Goal: Information Seeking & Learning: Learn about a topic

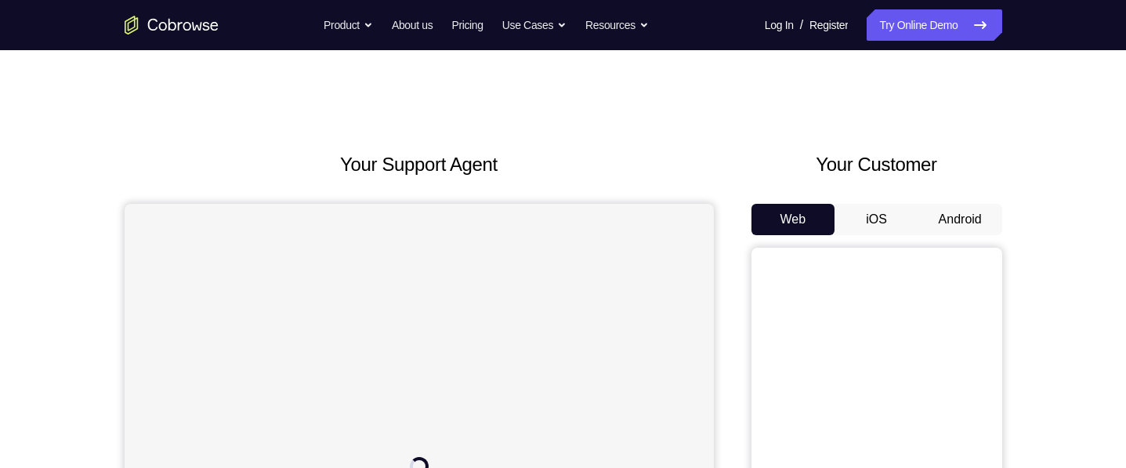
click at [947, 221] on button "Android" at bounding box center [961, 219] width 84 height 31
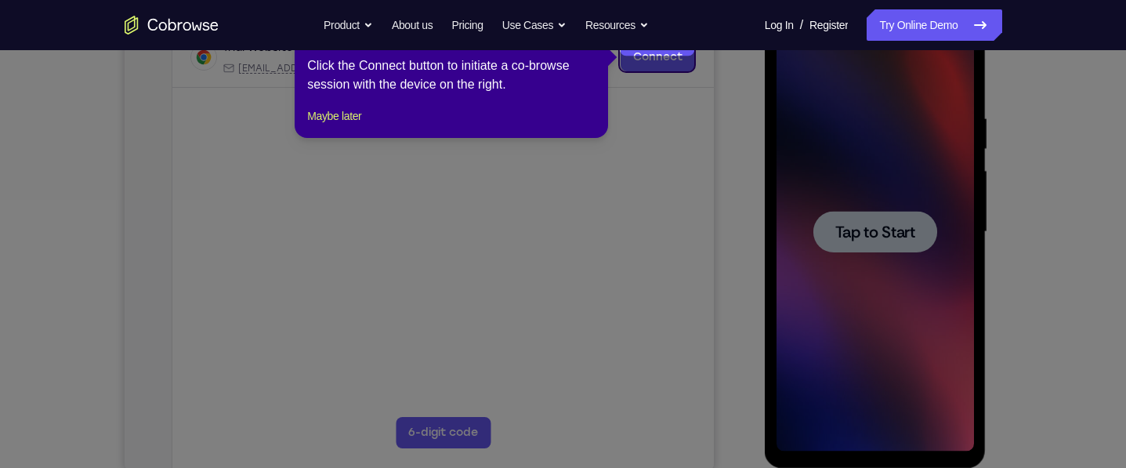
scroll to position [274, 0]
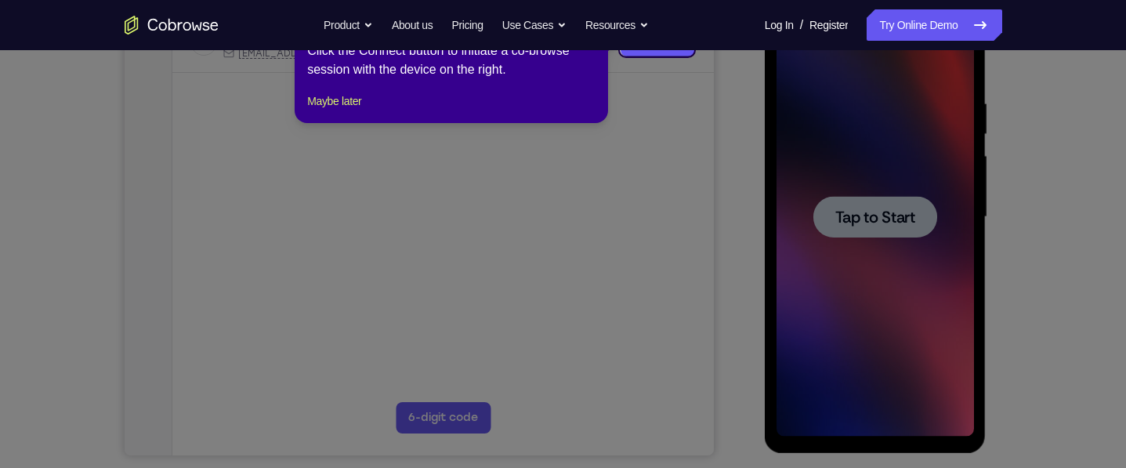
click at [860, 164] on icon at bounding box center [563, 234] width 1126 height 468
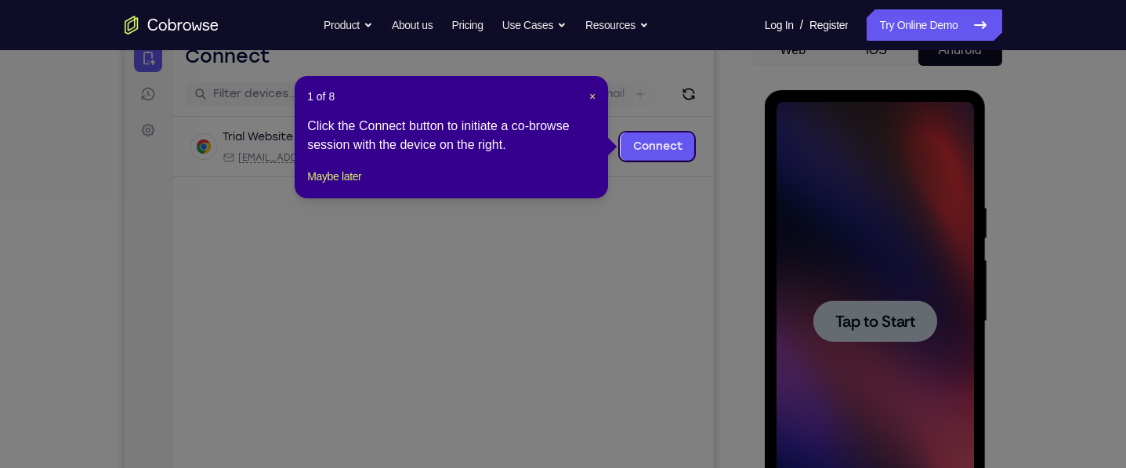
scroll to position [170, 0]
click at [593, 95] on span "×" at bounding box center [592, 95] width 6 height 13
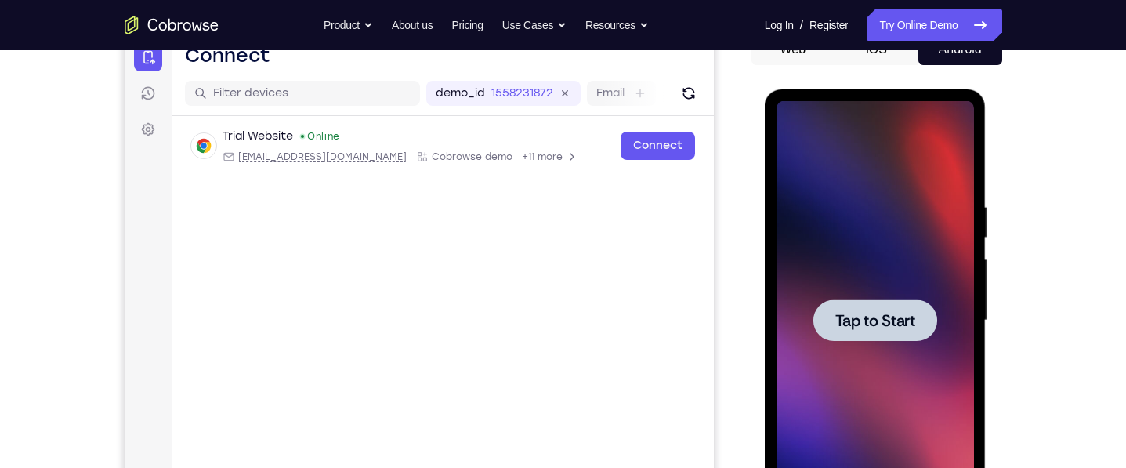
click at [821, 260] on div at bounding box center [876, 320] width 198 height 439
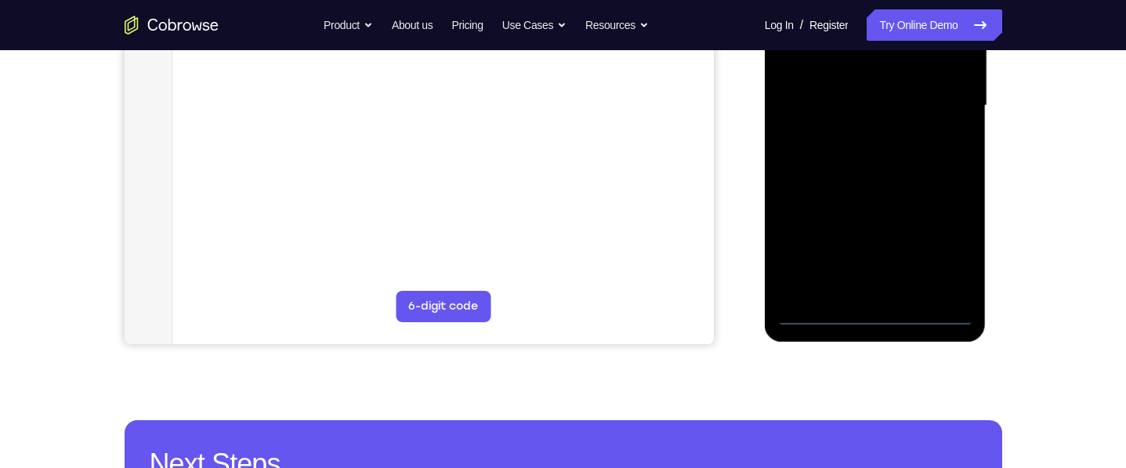
scroll to position [407, 0]
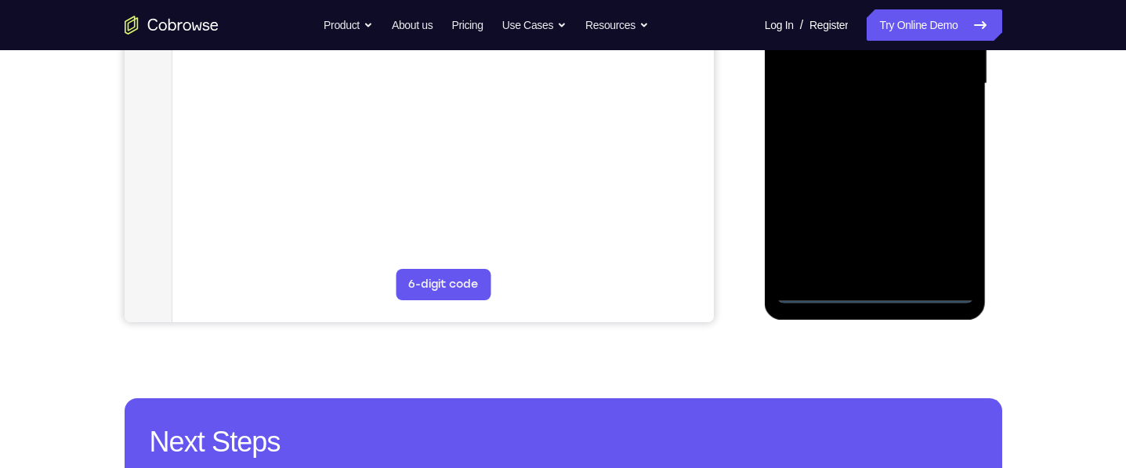
click at [881, 290] on div at bounding box center [876, 83] width 198 height 439
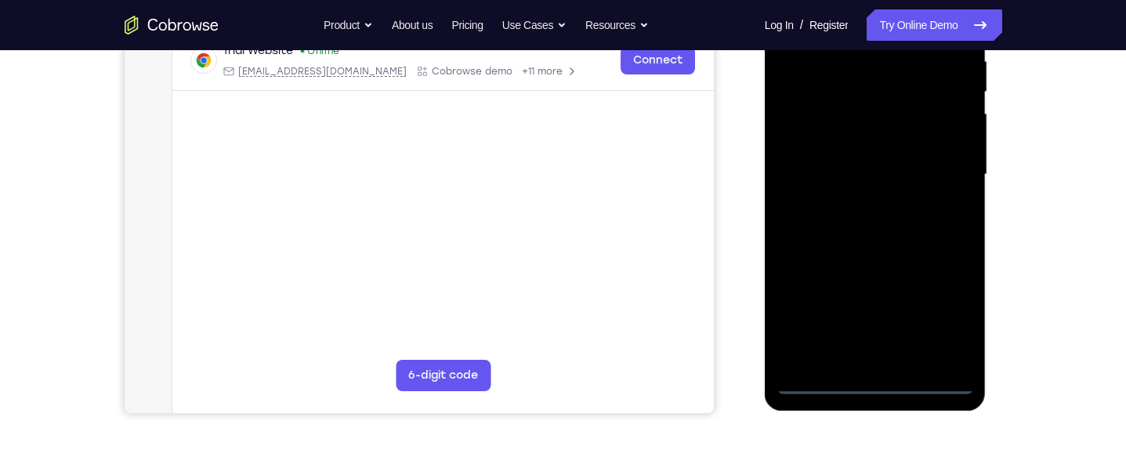
scroll to position [317, 0]
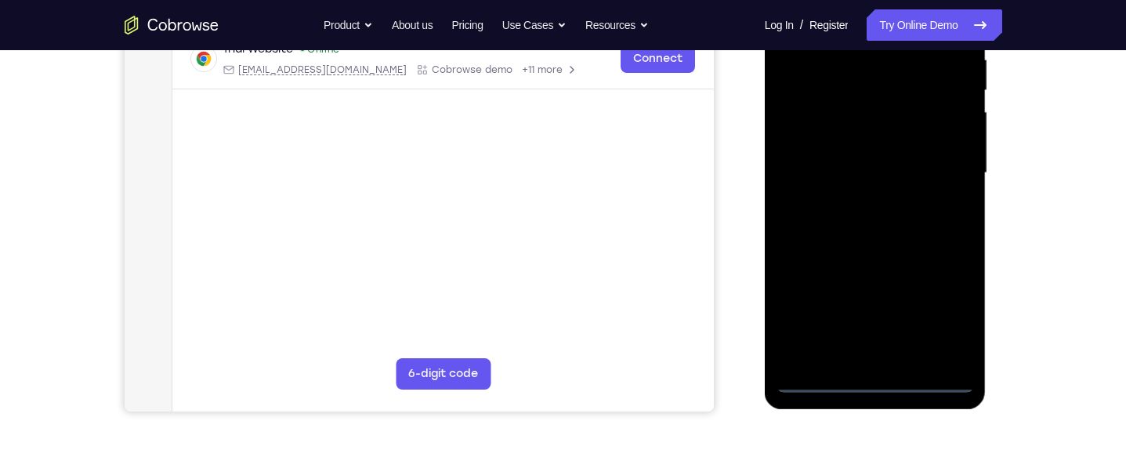
click at [953, 322] on div at bounding box center [876, 173] width 198 height 439
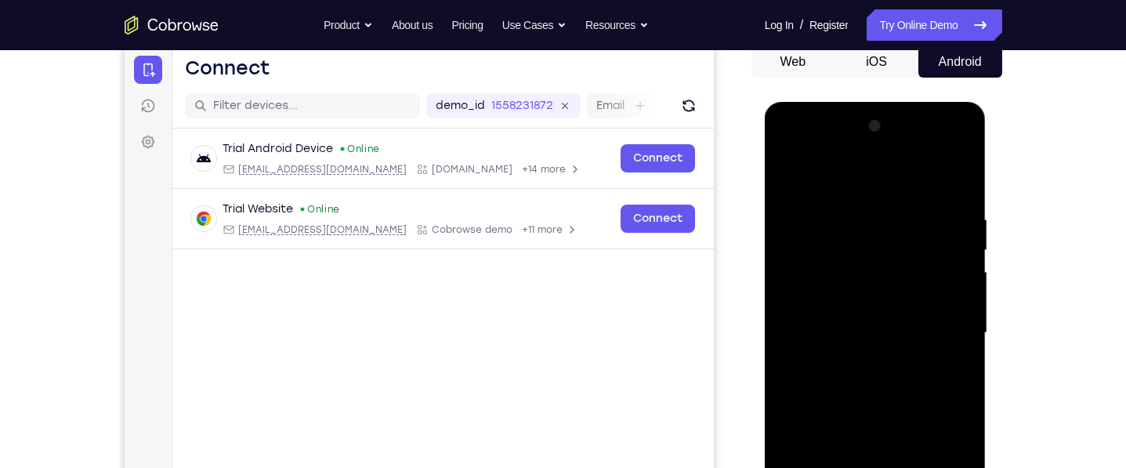
scroll to position [156, 0]
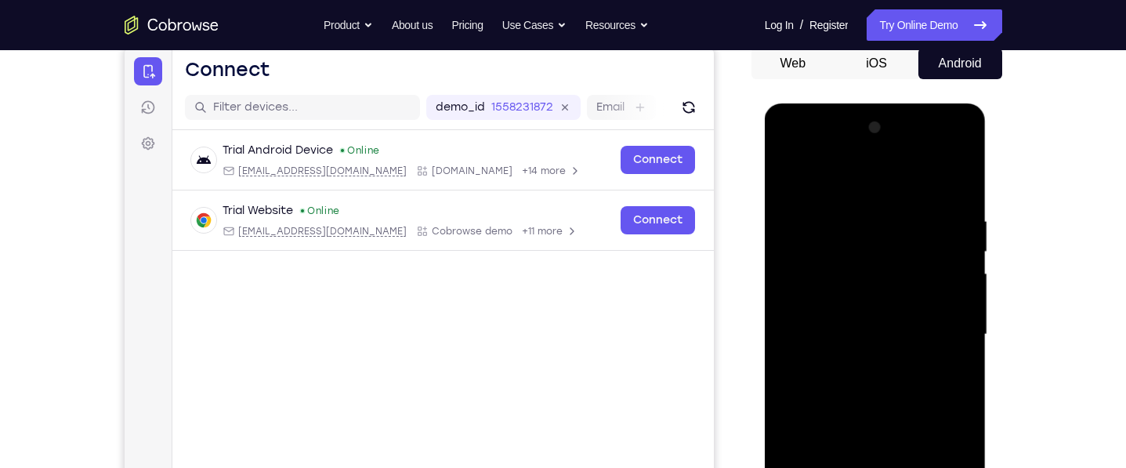
click at [825, 178] on div at bounding box center [876, 334] width 198 height 439
click at [941, 328] on div at bounding box center [876, 334] width 198 height 439
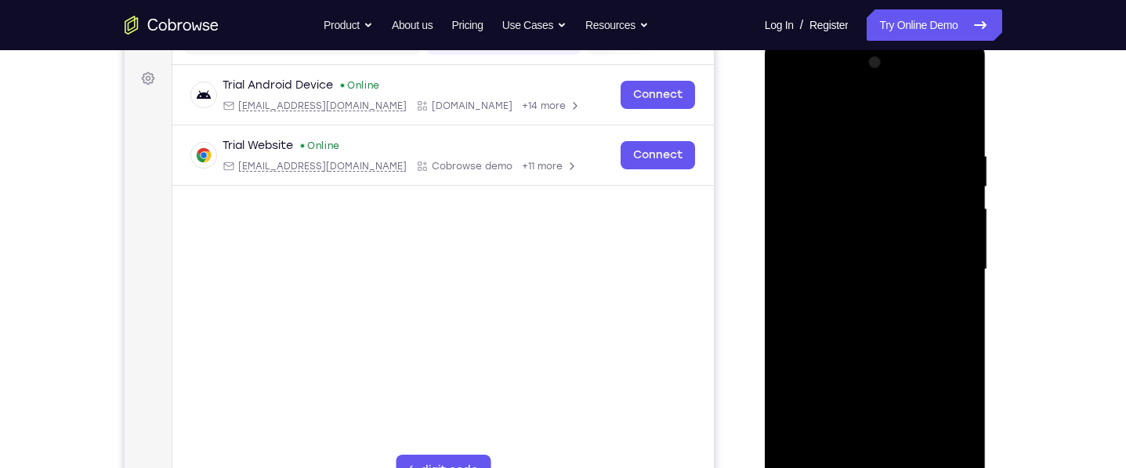
scroll to position [237, 0]
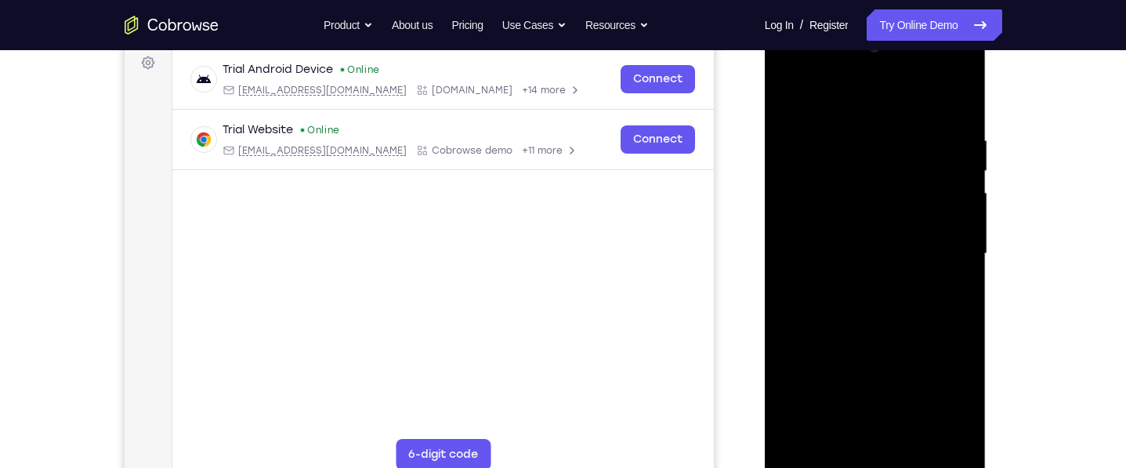
click at [855, 289] on div at bounding box center [876, 253] width 198 height 439
click at [842, 241] on div at bounding box center [876, 253] width 198 height 439
click at [847, 226] on div at bounding box center [876, 253] width 198 height 439
click at [820, 258] on div at bounding box center [876, 253] width 198 height 439
click at [906, 303] on div at bounding box center [876, 253] width 198 height 439
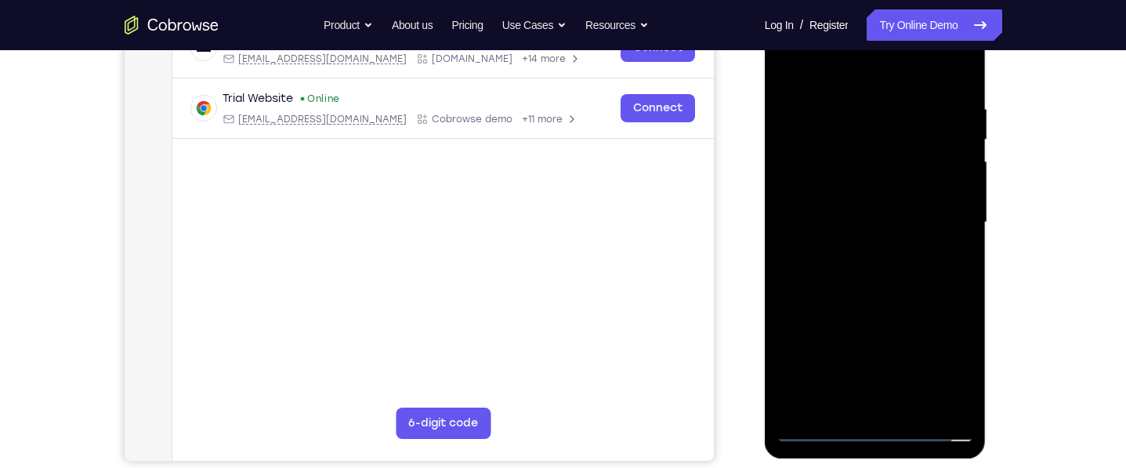
scroll to position [271, 0]
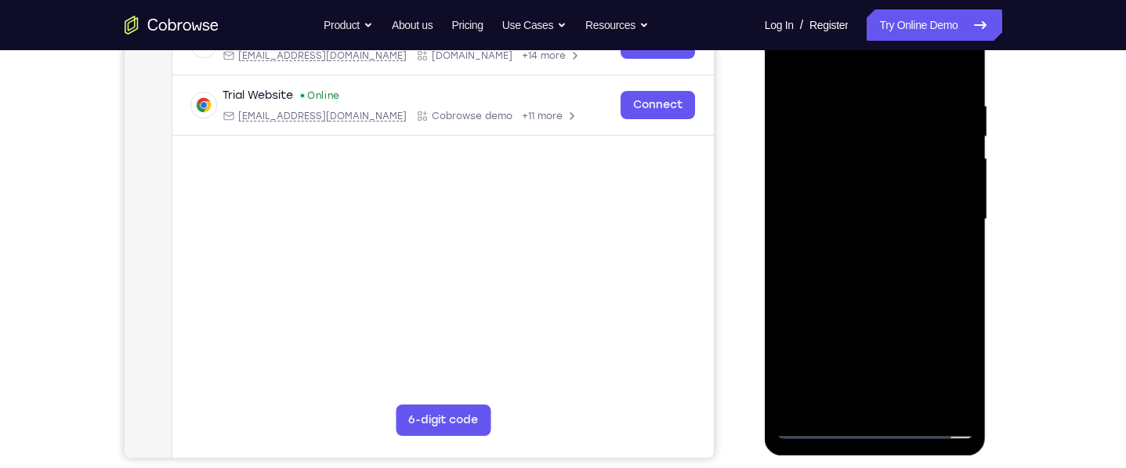
click at [890, 267] on div at bounding box center [876, 219] width 198 height 439
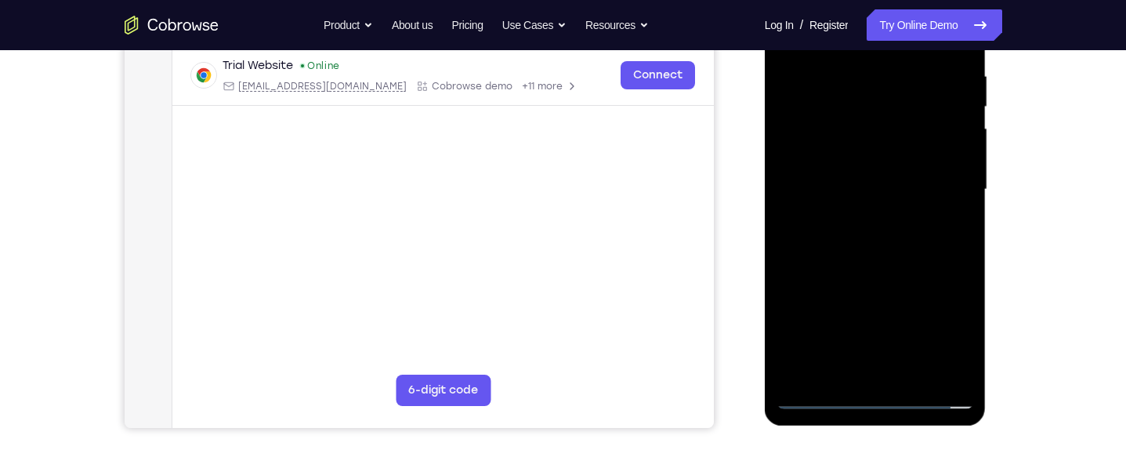
scroll to position [307, 0]
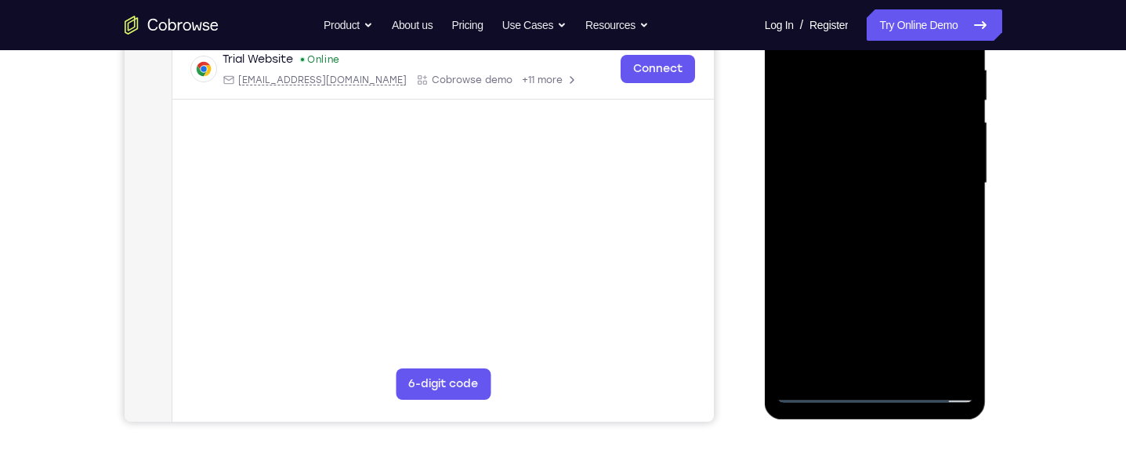
click at [869, 238] on div at bounding box center [876, 183] width 198 height 439
click at [877, 385] on div at bounding box center [876, 183] width 198 height 439
click at [872, 393] on div at bounding box center [876, 183] width 198 height 439
drag, startPoint x: 866, startPoint y: 261, endPoint x: 863, endPoint y: 167, distance: 94.1
click at [863, 167] on div at bounding box center [876, 183] width 198 height 439
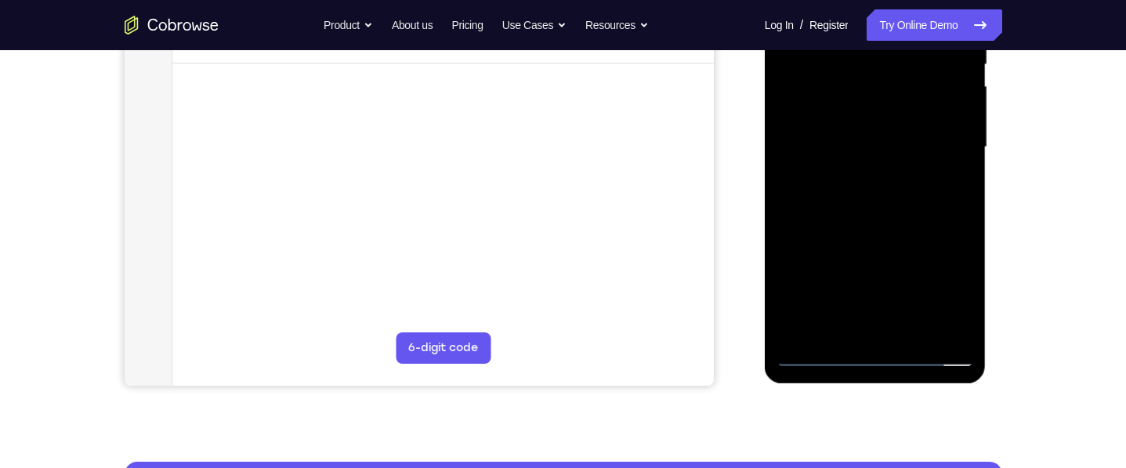
scroll to position [346, 0]
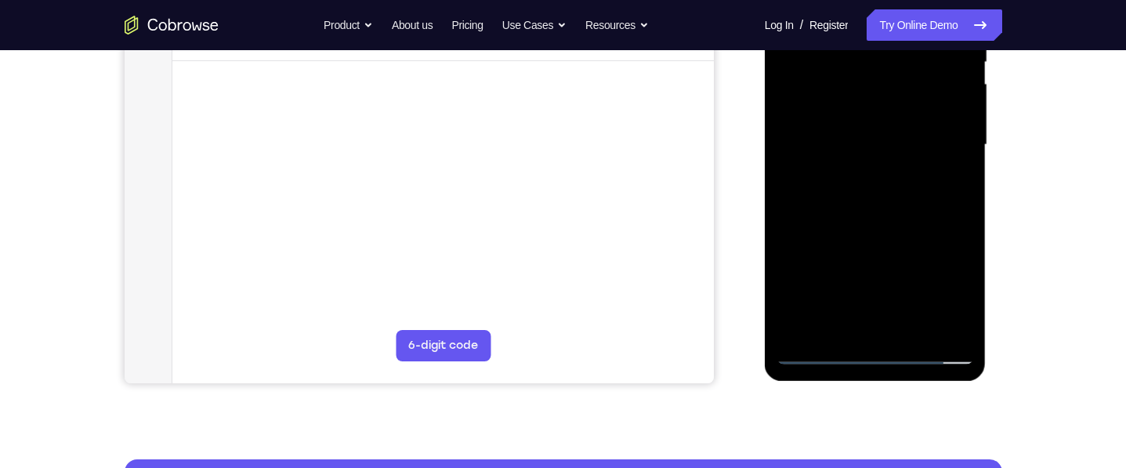
click at [808, 121] on div at bounding box center [876, 145] width 198 height 439
click at [904, 178] on div at bounding box center [876, 145] width 198 height 439
click at [886, 330] on div at bounding box center [876, 145] width 198 height 439
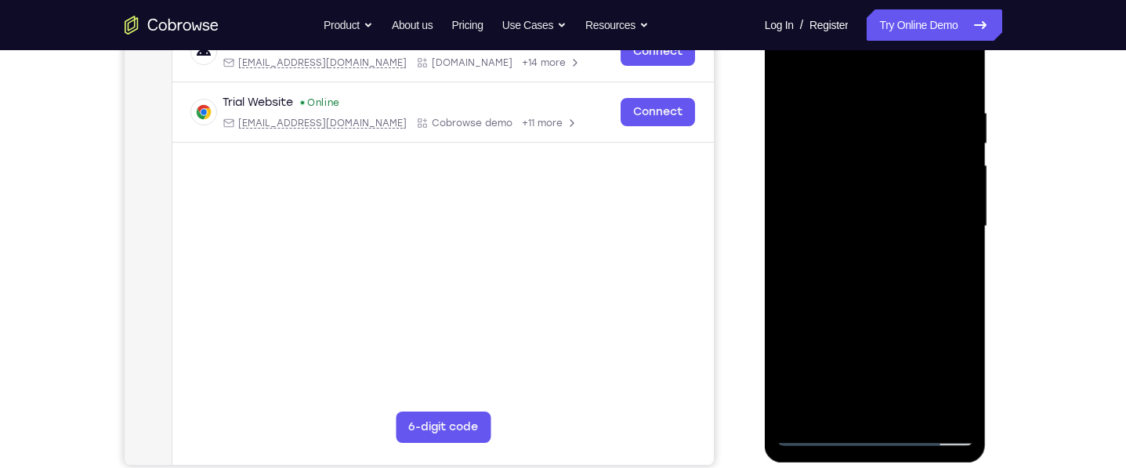
scroll to position [263, 0]
click at [860, 170] on div at bounding box center [876, 228] width 198 height 439
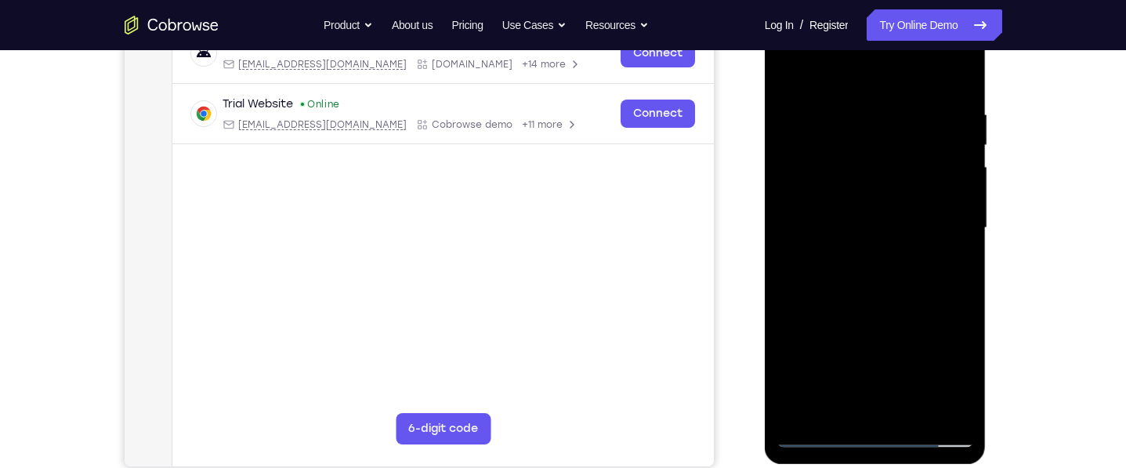
click at [868, 123] on div at bounding box center [876, 228] width 198 height 439
click at [878, 179] on div at bounding box center [876, 228] width 198 height 439
click at [944, 402] on div at bounding box center [876, 228] width 198 height 439
click at [942, 398] on div at bounding box center [876, 228] width 198 height 439
click at [943, 410] on div at bounding box center [876, 228] width 198 height 439
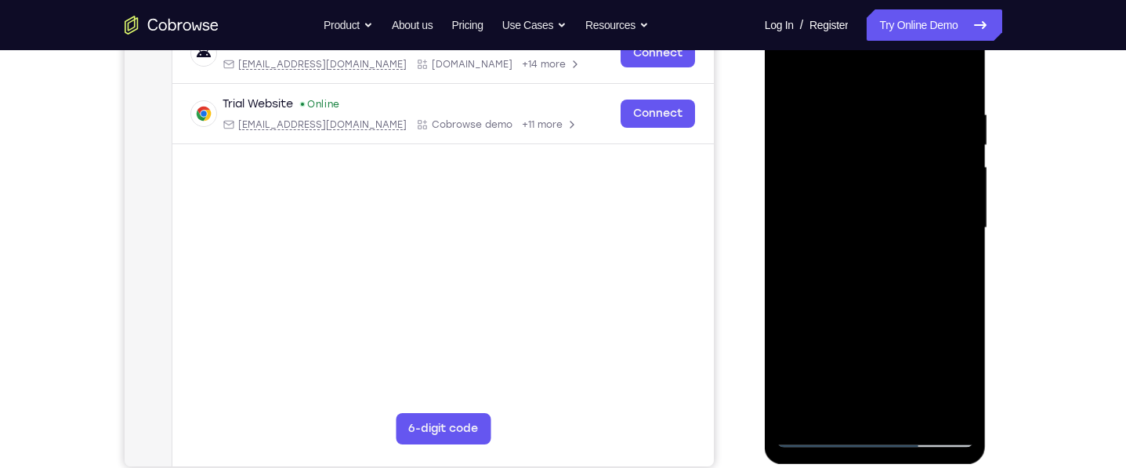
click at [919, 404] on div at bounding box center [876, 228] width 198 height 439
click at [823, 139] on div at bounding box center [876, 228] width 198 height 439
click at [953, 227] on div at bounding box center [876, 228] width 198 height 439
click at [929, 435] on div at bounding box center [876, 228] width 198 height 439
click at [938, 446] on div at bounding box center [876, 228] width 198 height 439
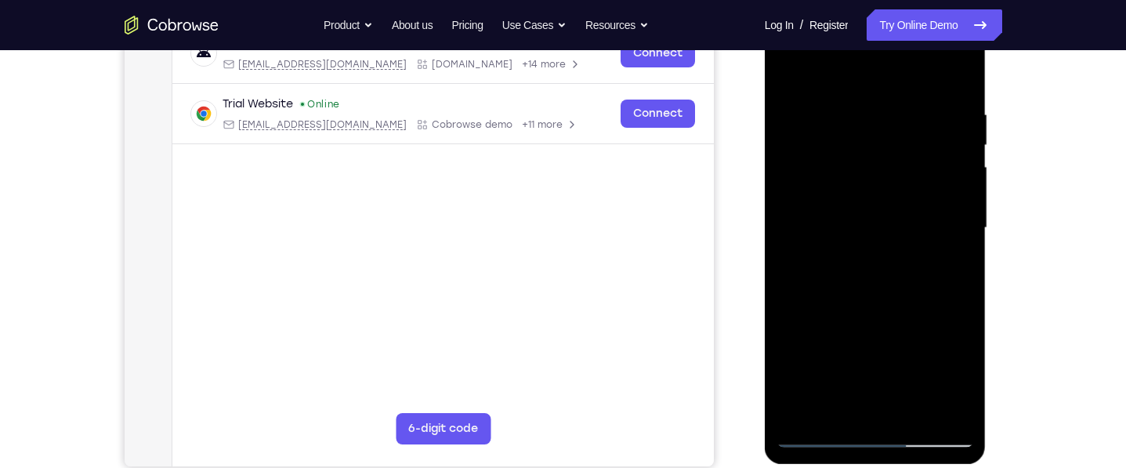
click at [866, 224] on div at bounding box center [876, 228] width 198 height 439
click at [952, 381] on div at bounding box center [876, 228] width 198 height 439
click at [813, 442] on div at bounding box center [876, 228] width 198 height 439
click at [860, 292] on div at bounding box center [876, 228] width 198 height 439
click at [827, 432] on div at bounding box center [876, 228] width 198 height 439
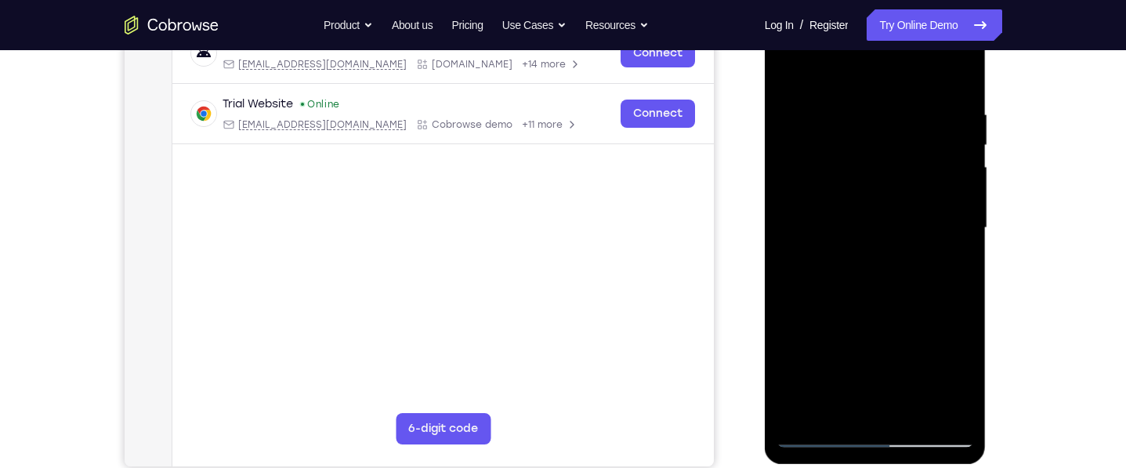
click at [921, 276] on div at bounding box center [876, 228] width 198 height 439
click at [816, 438] on div at bounding box center [876, 228] width 198 height 439
click at [848, 281] on div at bounding box center [876, 228] width 198 height 439
click at [886, 262] on div at bounding box center [876, 228] width 198 height 439
click at [810, 257] on div at bounding box center [876, 228] width 198 height 439
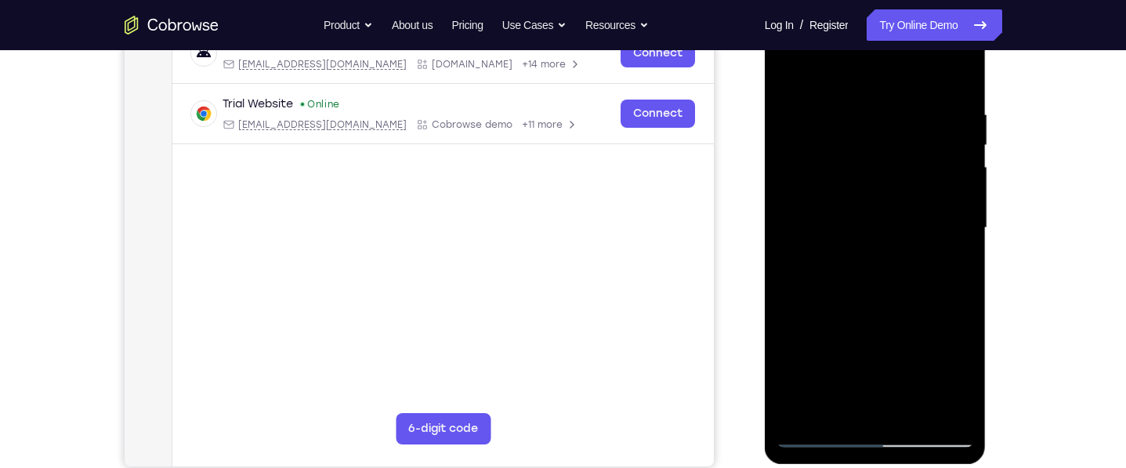
click at [936, 435] on div at bounding box center [876, 228] width 198 height 439
click at [934, 445] on div at bounding box center [876, 228] width 198 height 439
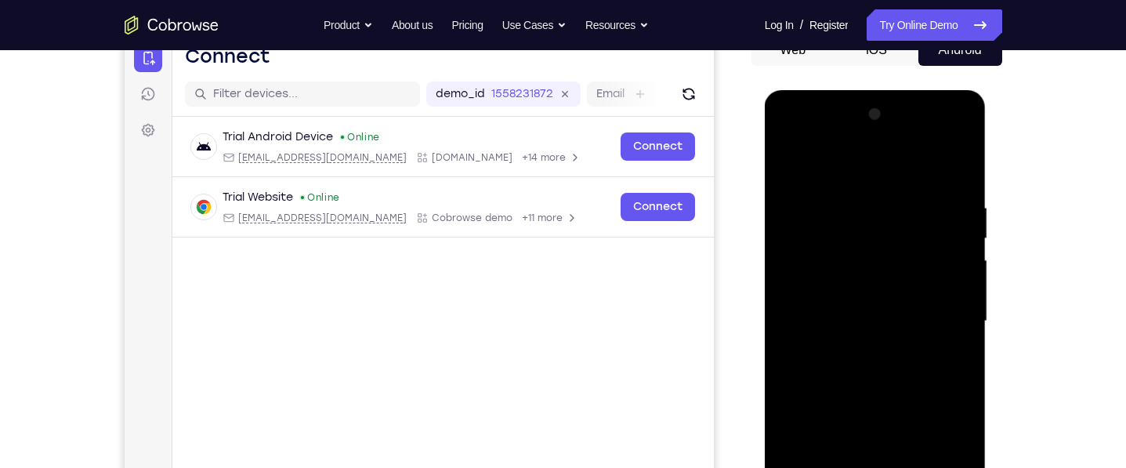
scroll to position [168, 0]
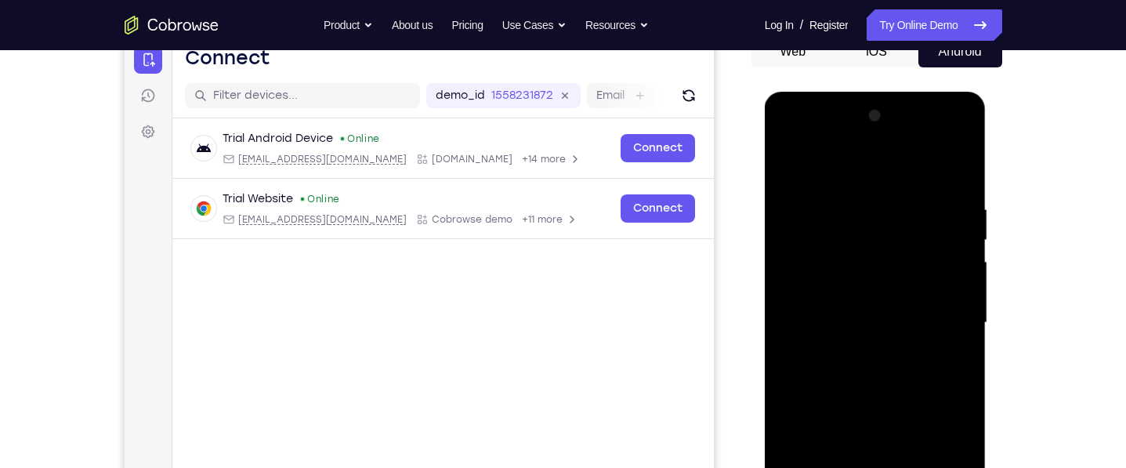
click at [795, 140] on div at bounding box center [876, 322] width 198 height 439
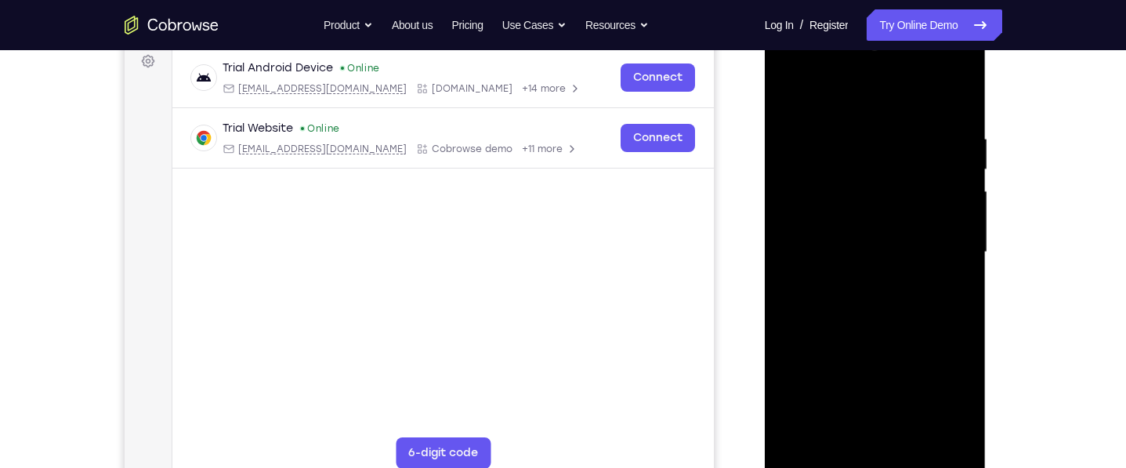
scroll to position [238, 0]
click at [882, 125] on div at bounding box center [876, 253] width 198 height 439
click at [928, 453] on div at bounding box center [876, 253] width 198 height 439
click at [925, 465] on div at bounding box center [876, 253] width 198 height 439
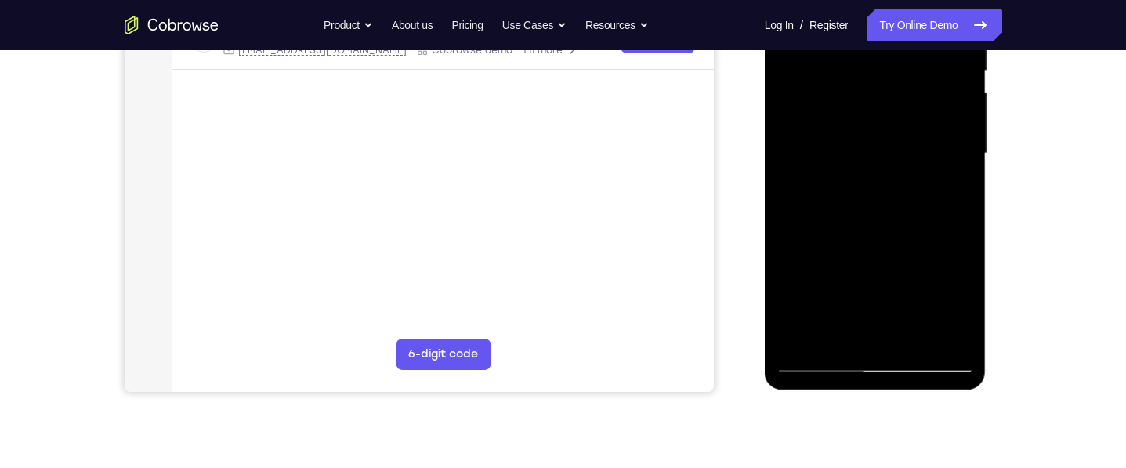
scroll to position [336, 0]
click at [780, 125] on div at bounding box center [876, 154] width 198 height 439
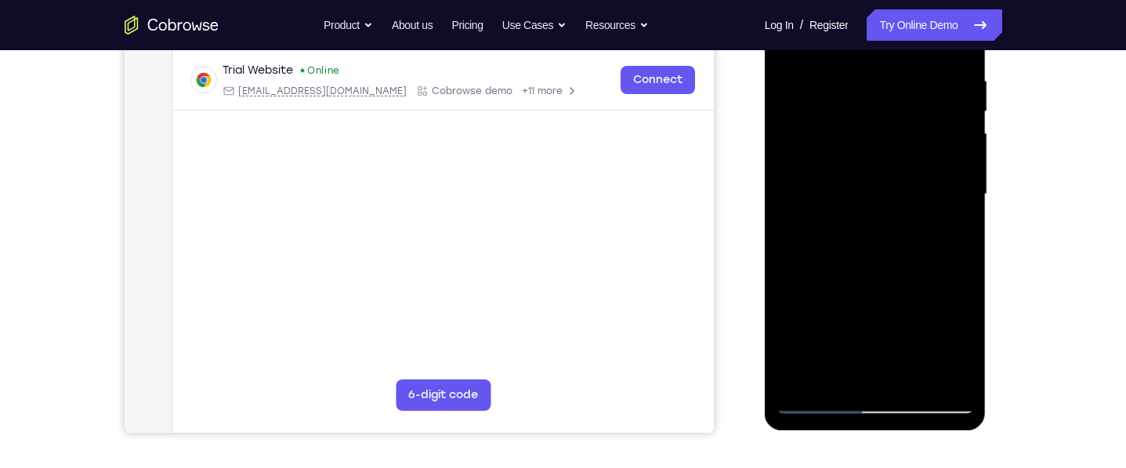
scroll to position [296, 0]
click at [900, 185] on div at bounding box center [876, 195] width 198 height 439
click at [809, 407] on div at bounding box center [876, 195] width 198 height 439
click at [833, 255] on div at bounding box center [876, 195] width 198 height 439
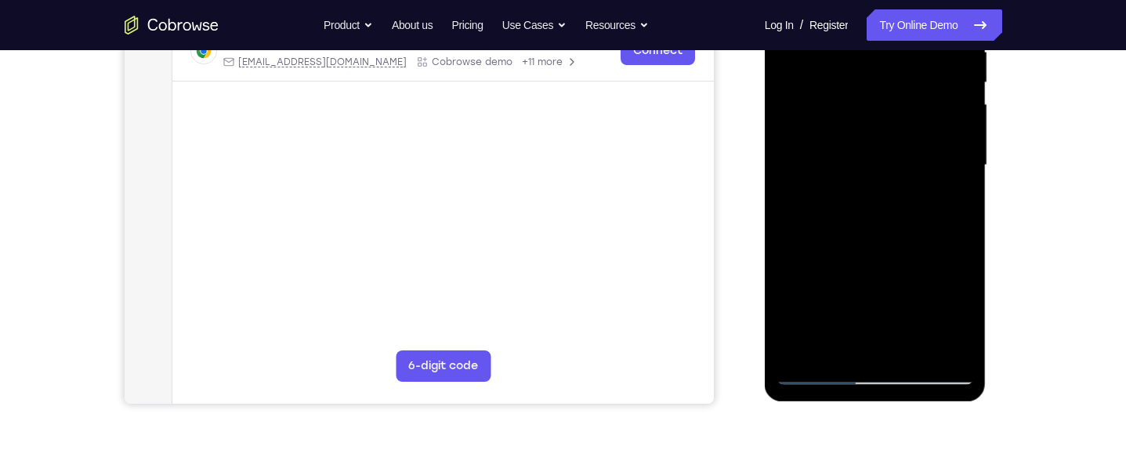
scroll to position [326, 0]
click at [805, 172] on div at bounding box center [876, 164] width 198 height 439
click at [950, 316] on div at bounding box center [876, 164] width 198 height 439
click at [899, 260] on div at bounding box center [876, 164] width 198 height 439
click at [819, 372] on div at bounding box center [876, 164] width 198 height 439
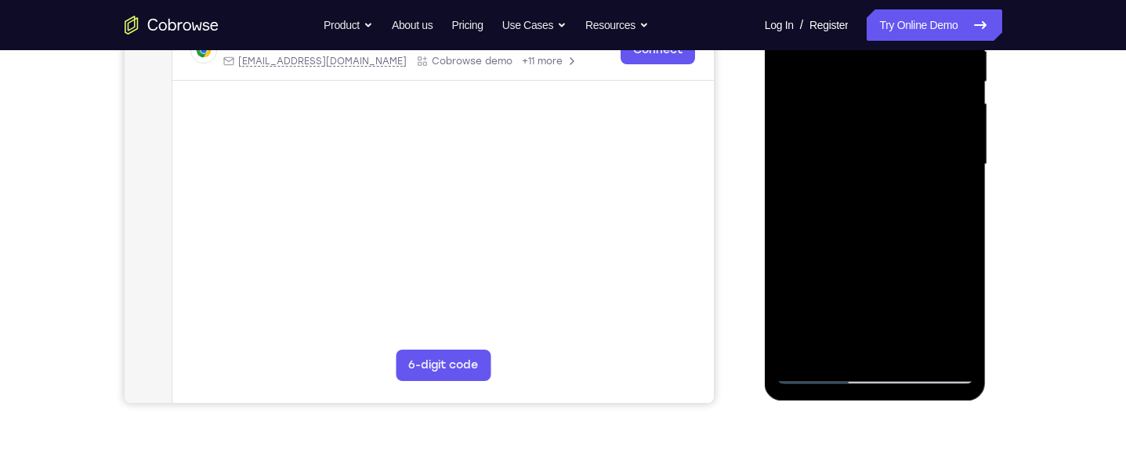
click at [894, 218] on div at bounding box center [876, 164] width 198 height 439
click at [926, 187] on div at bounding box center [876, 164] width 198 height 439
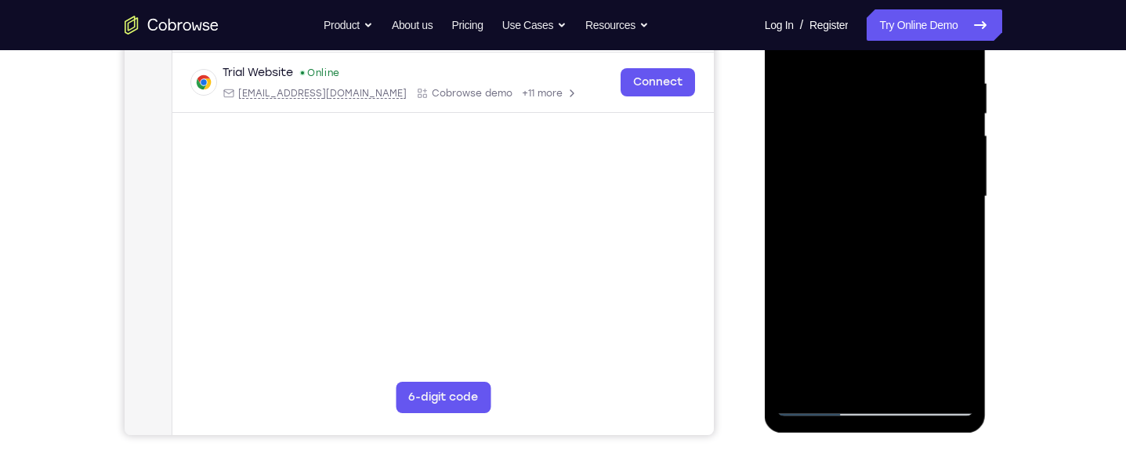
scroll to position [293, 0]
click at [919, 382] on div at bounding box center [876, 197] width 198 height 439
click at [901, 274] on div at bounding box center [876, 197] width 198 height 439
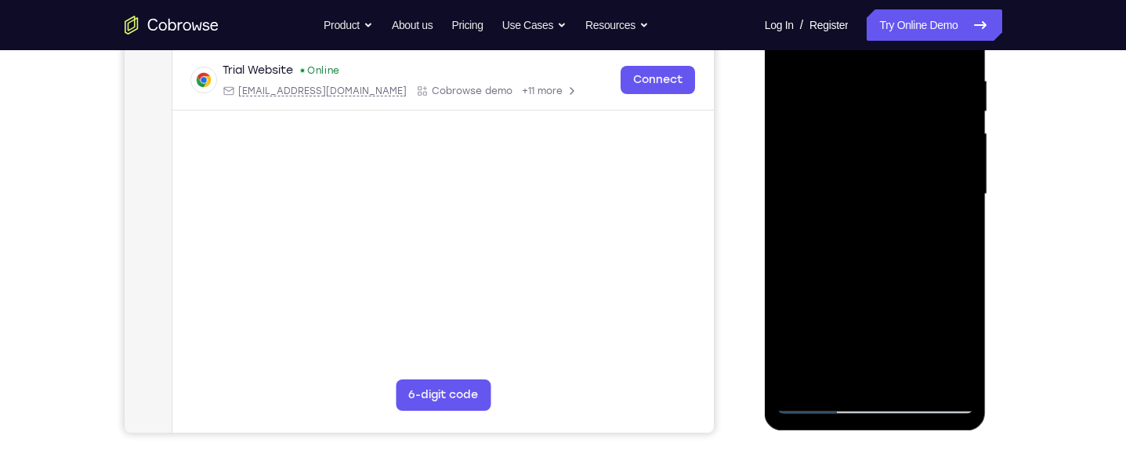
click at [876, 162] on div at bounding box center [876, 194] width 198 height 439
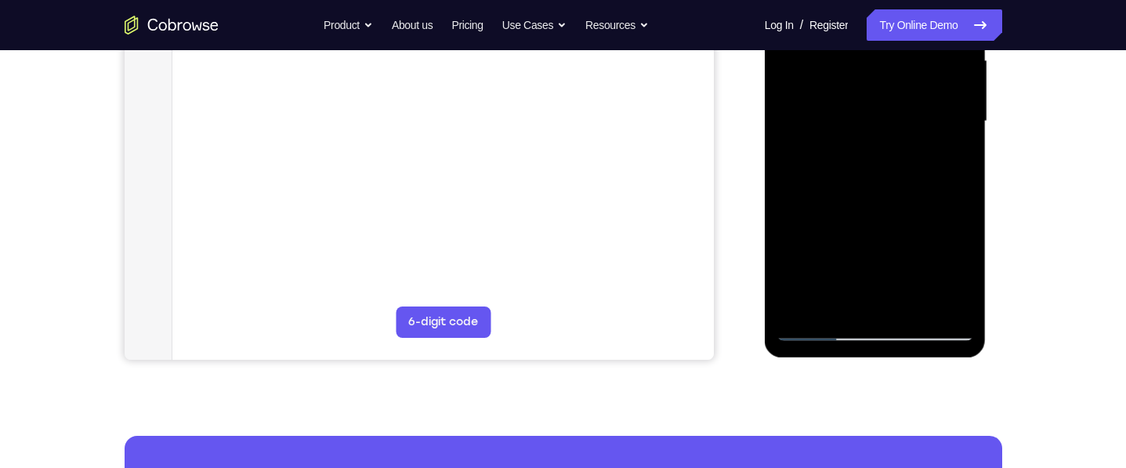
scroll to position [371, 0]
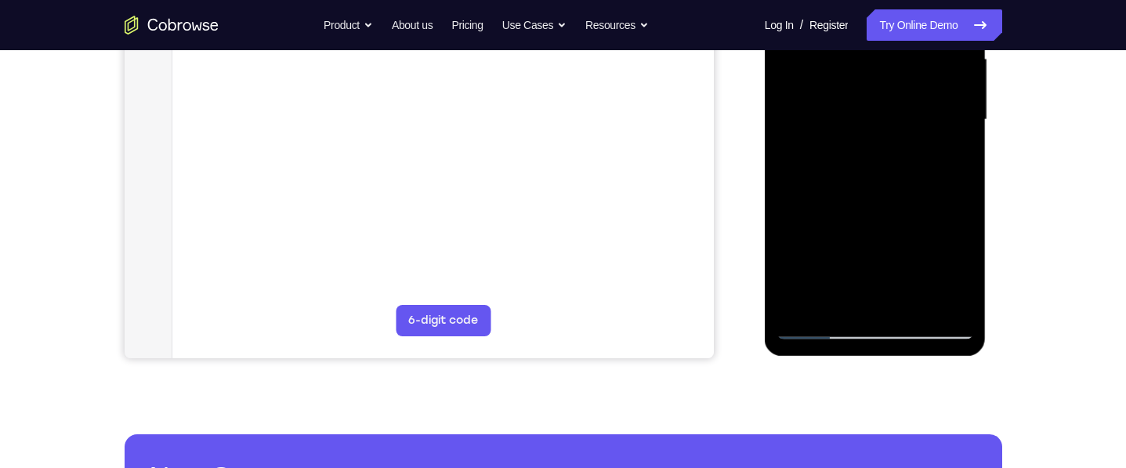
click at [967, 152] on div at bounding box center [876, 119] width 198 height 439
click at [952, 292] on div at bounding box center [876, 119] width 198 height 439
click at [952, 153] on div at bounding box center [876, 119] width 198 height 439
click at [816, 330] on div at bounding box center [876, 119] width 198 height 439
click at [817, 331] on div at bounding box center [876, 119] width 198 height 439
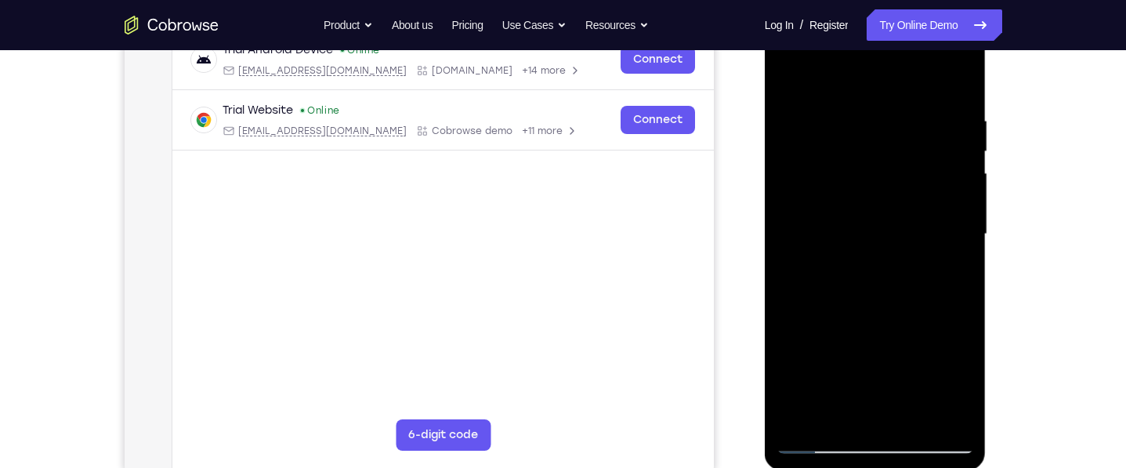
scroll to position [205, 0]
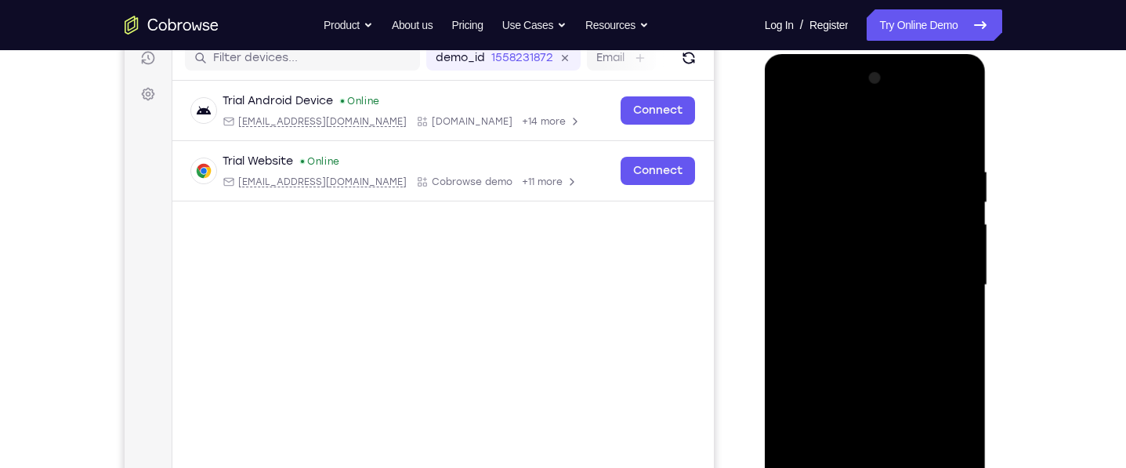
click at [792, 125] on div at bounding box center [876, 285] width 198 height 439
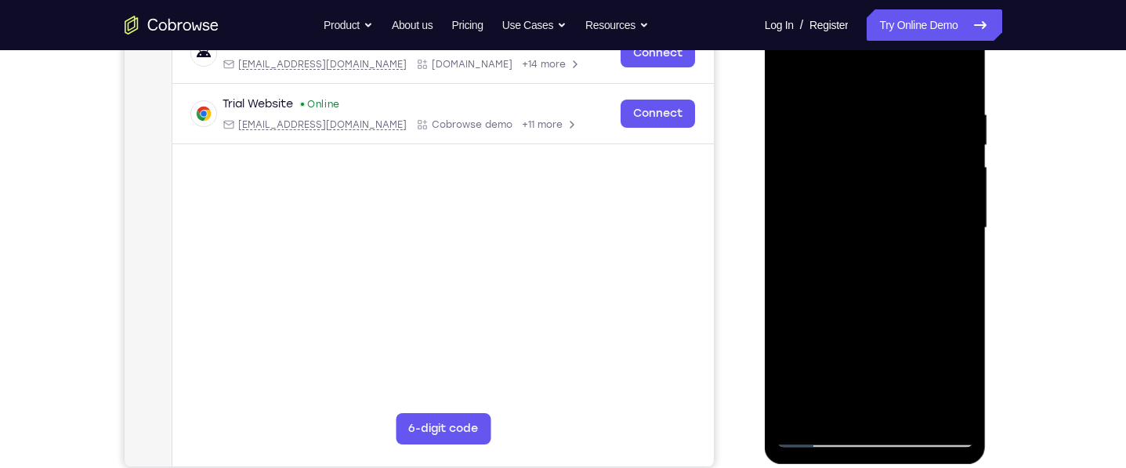
scroll to position [267, 0]
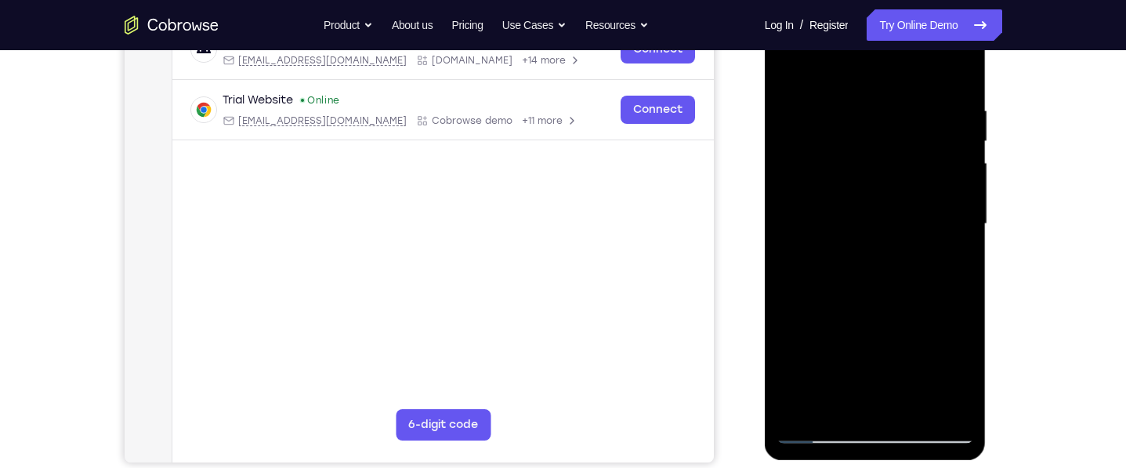
click at [965, 63] on div at bounding box center [876, 224] width 198 height 439
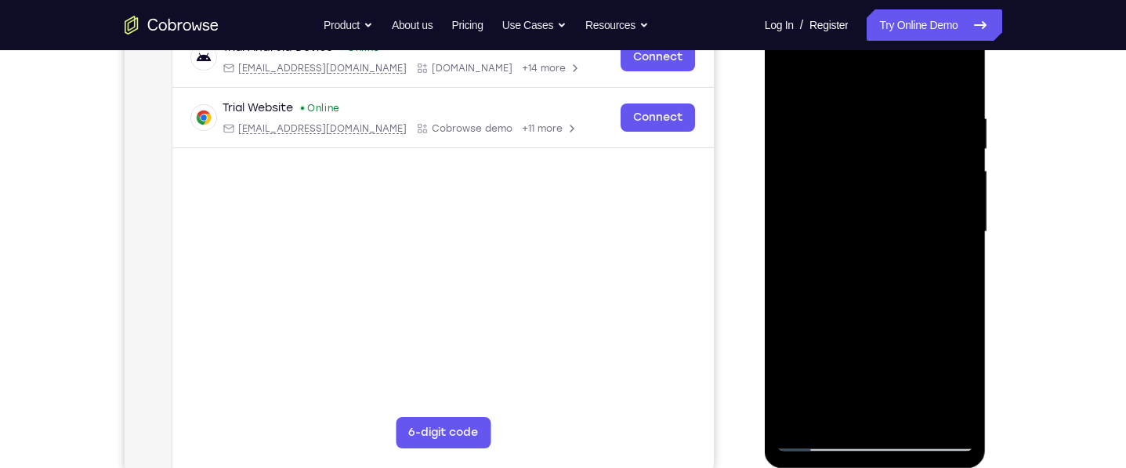
scroll to position [263, 0]
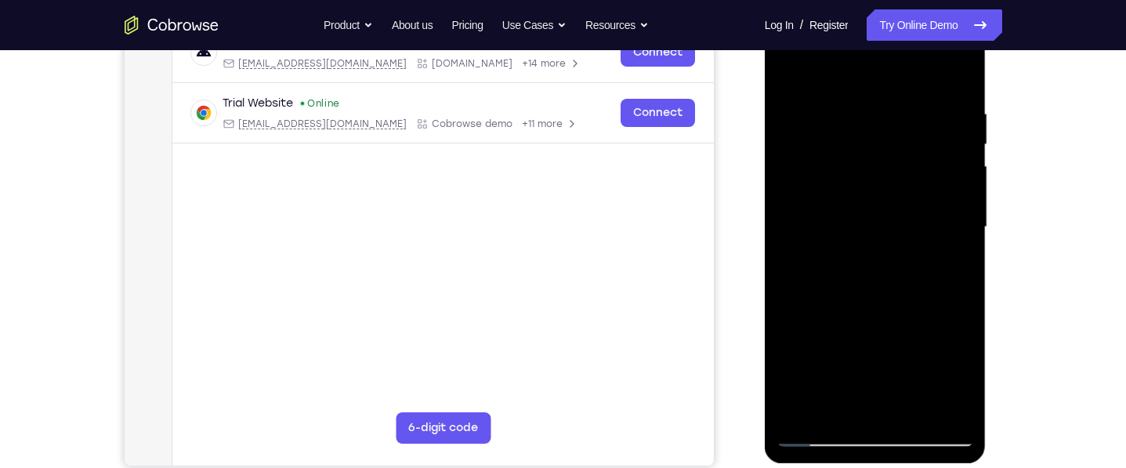
click at [945, 88] on div at bounding box center [876, 227] width 198 height 439
click at [905, 91] on div at bounding box center [876, 227] width 198 height 439
click at [792, 71] on div at bounding box center [876, 227] width 198 height 439
click at [789, 64] on div at bounding box center [876, 227] width 198 height 439
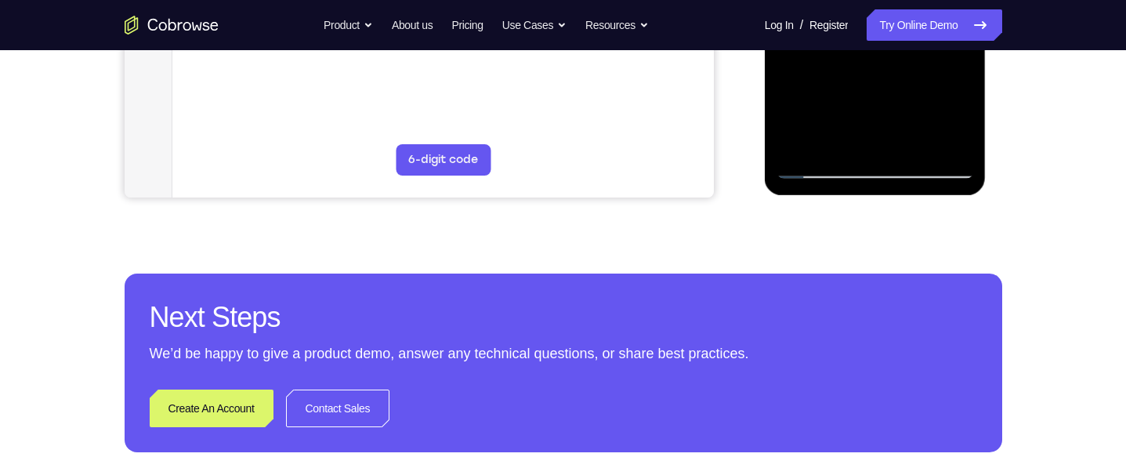
scroll to position [526, 0]
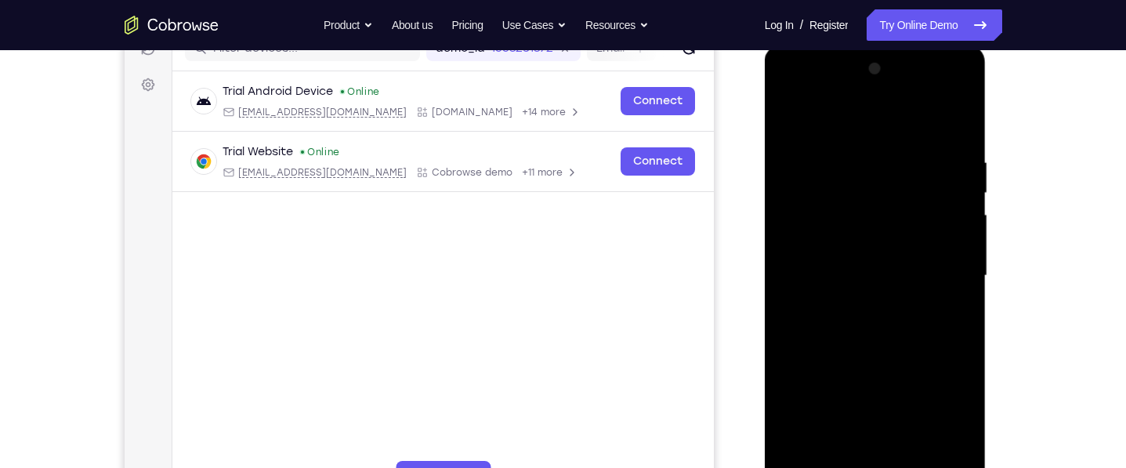
scroll to position [213, 0]
click at [883, 117] on div at bounding box center [876, 277] width 198 height 439
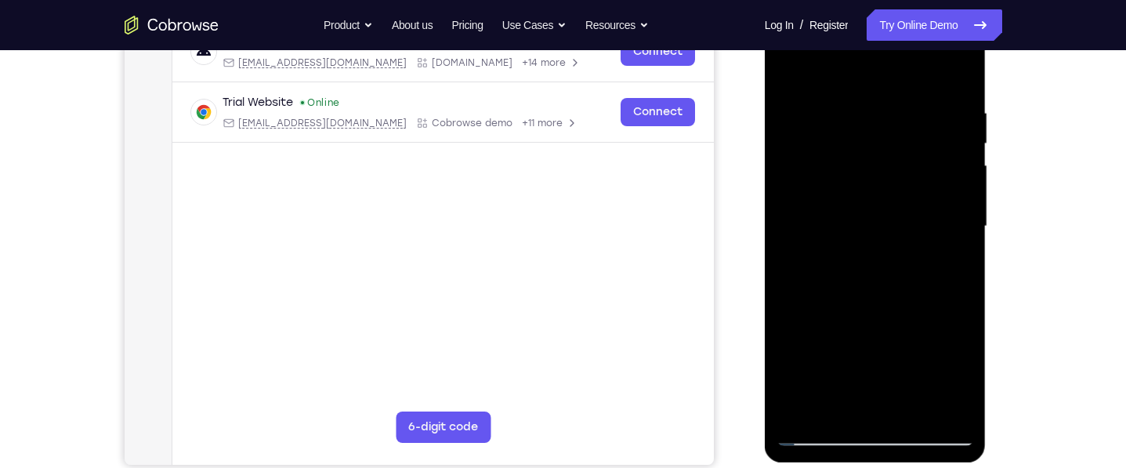
scroll to position [268, 0]
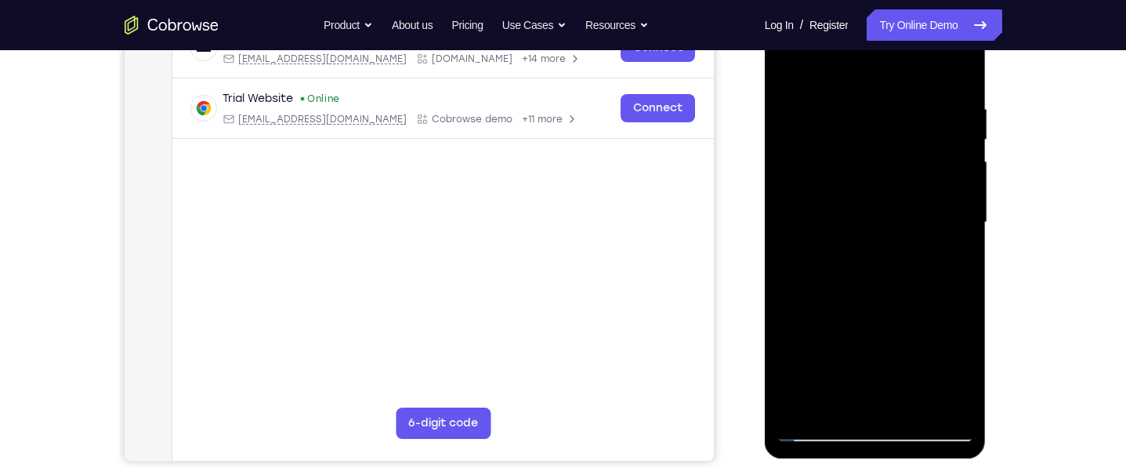
click at [898, 124] on div at bounding box center [876, 222] width 198 height 439
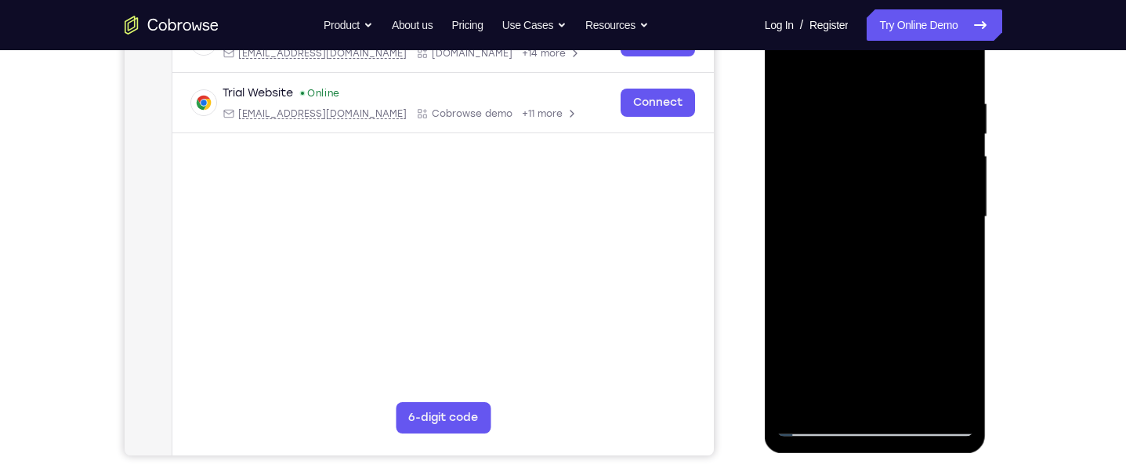
scroll to position [285, 0]
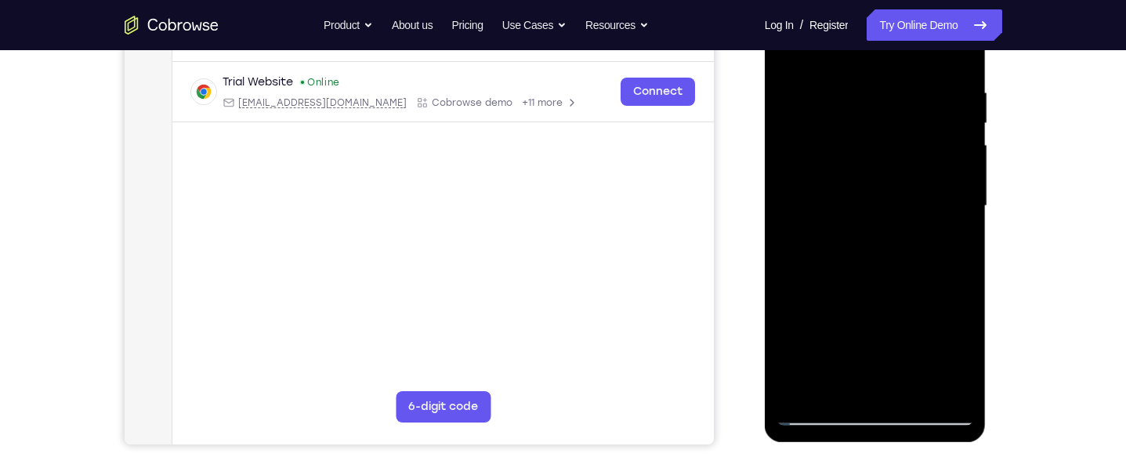
click at [912, 397] on div at bounding box center [876, 206] width 198 height 439
click at [1033, 179] on div "Your Support Agent Your Customer Web iOS Android Next Steps We’d be happy to gi…" at bounding box center [563, 283] width 1003 height 1034
click at [863, 322] on div at bounding box center [876, 206] width 198 height 439
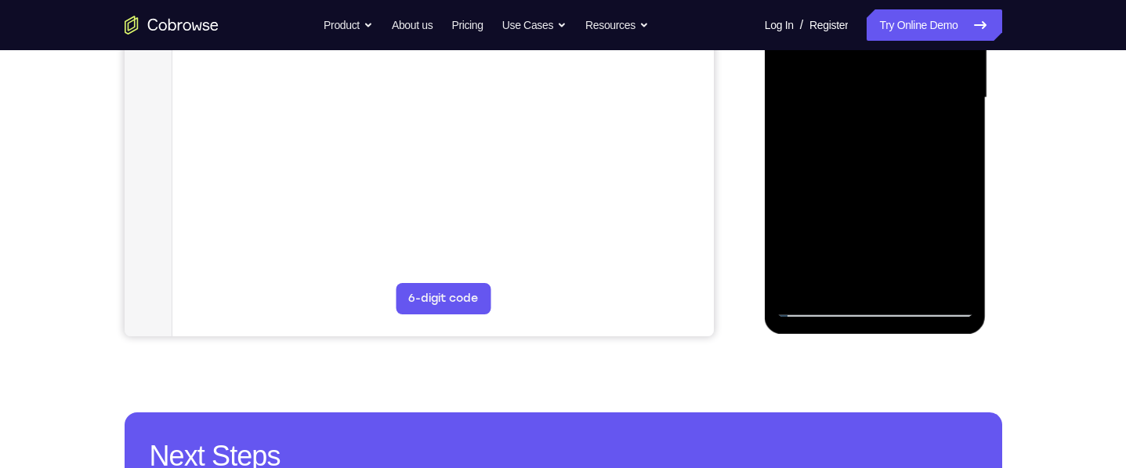
scroll to position [400, 0]
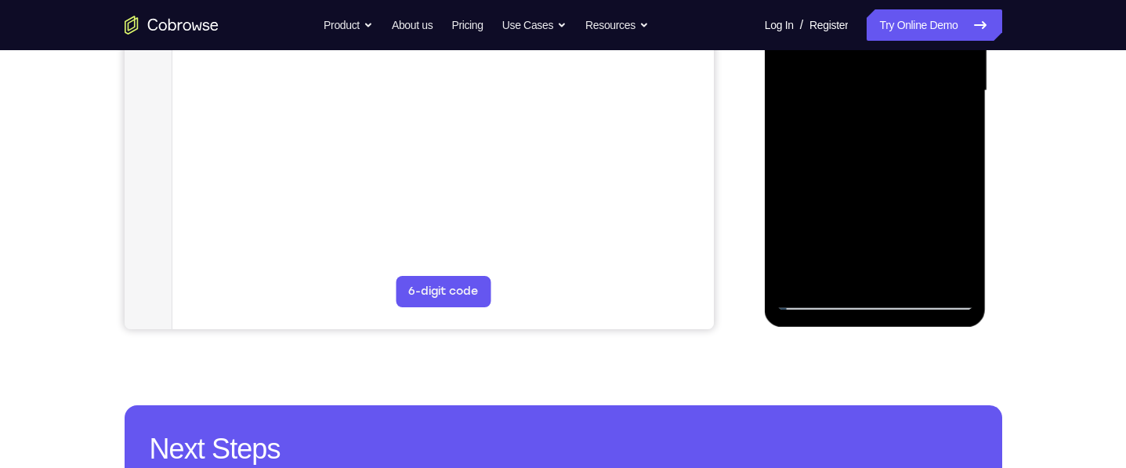
click at [818, 309] on div at bounding box center [876, 90] width 198 height 439
click at [859, 244] on div at bounding box center [876, 90] width 198 height 439
click at [819, 300] on div at bounding box center [876, 90] width 198 height 439
click at [872, 176] on div at bounding box center [876, 90] width 198 height 439
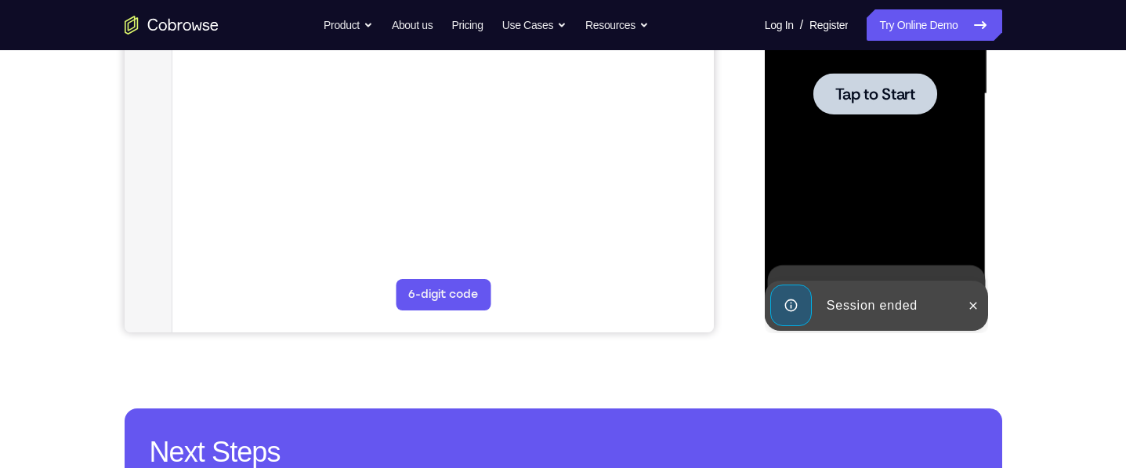
scroll to position [0, 0]
